Goal: Task Accomplishment & Management: Manage account settings

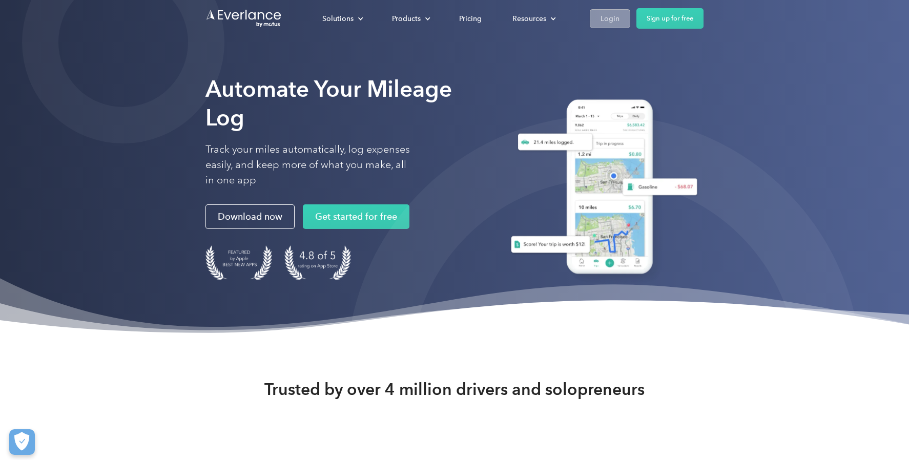
click at [608, 21] on div "Login" at bounding box center [609, 18] width 19 height 13
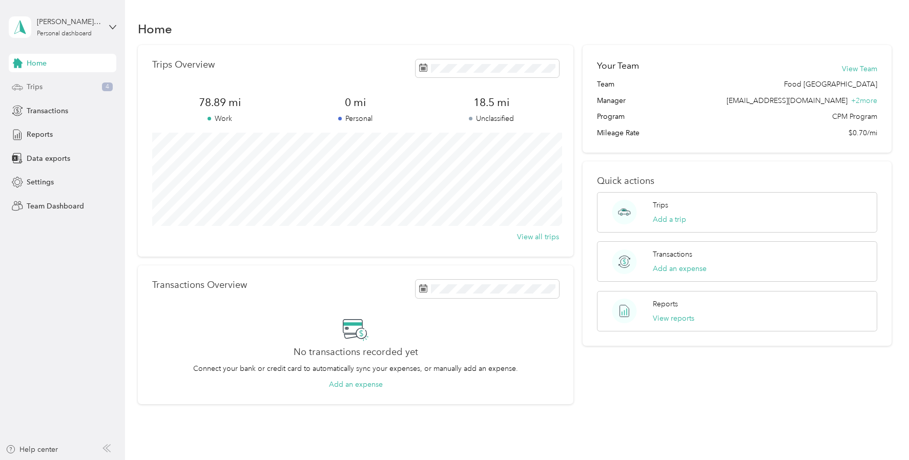
click at [46, 94] on div "Trips 4" at bounding box center [63, 87] width 108 height 18
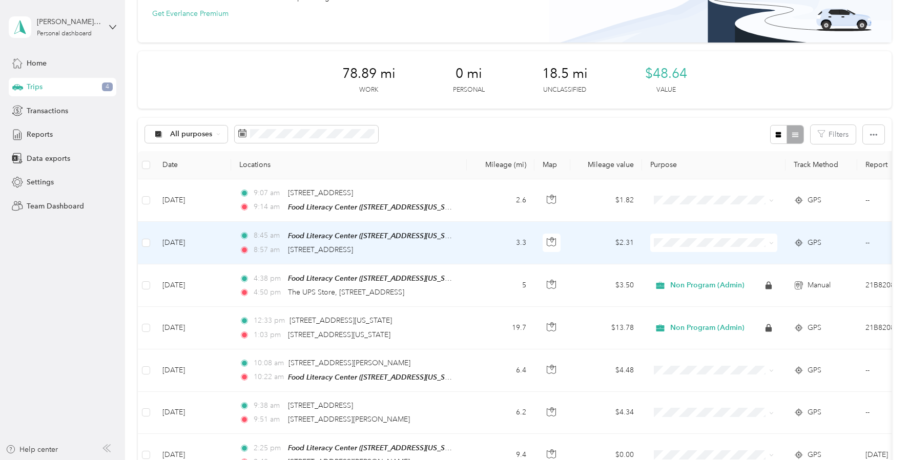
scroll to position [90, 0]
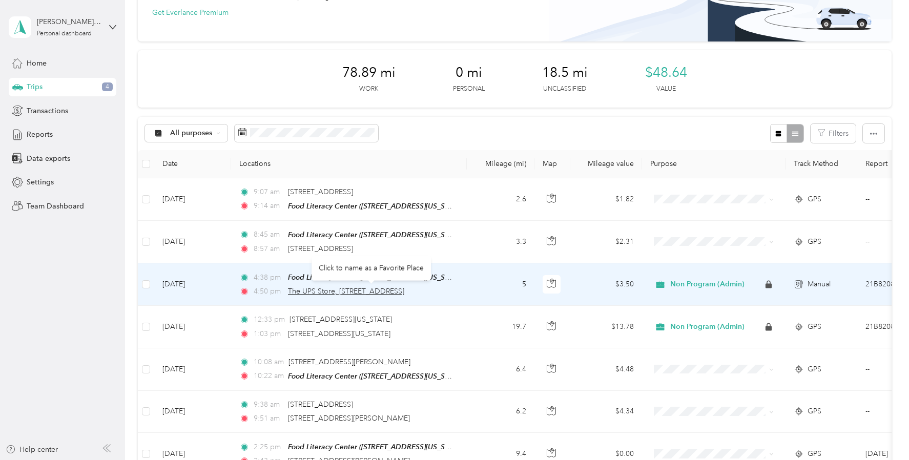
click at [294, 287] on span "The UPS Store, 5716 Folsom Blvd, Sacramento, CA 95819, United States" at bounding box center [346, 291] width 116 height 9
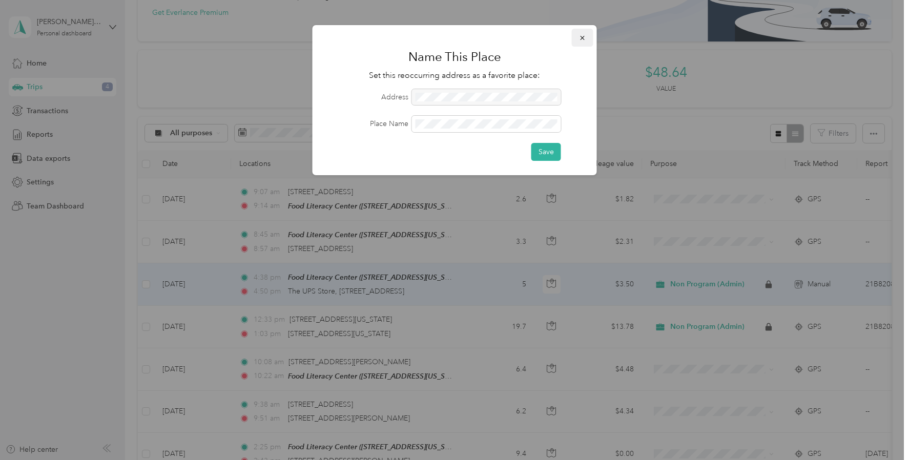
click at [582, 38] on icon "button" at bounding box center [582, 37] width 7 height 7
